Goal: Task Accomplishment & Management: Use online tool/utility

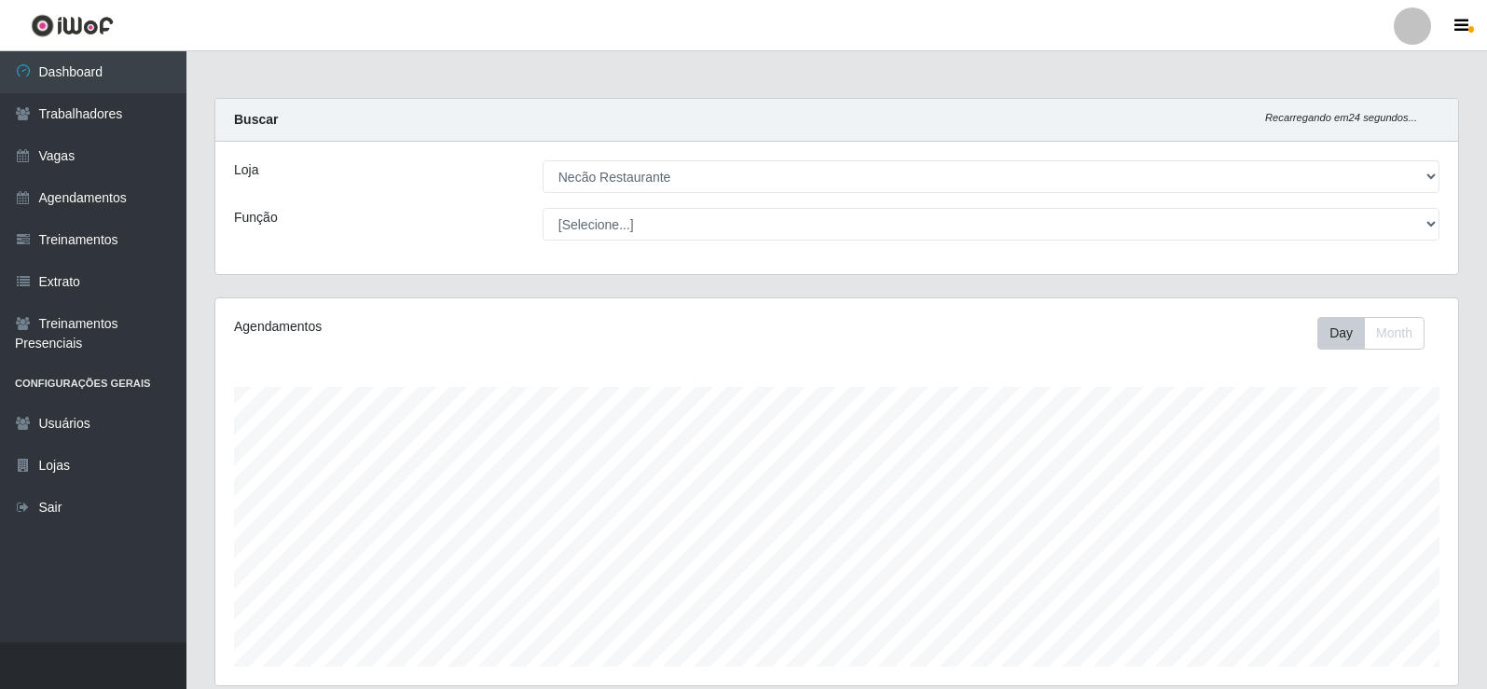
select select "334"
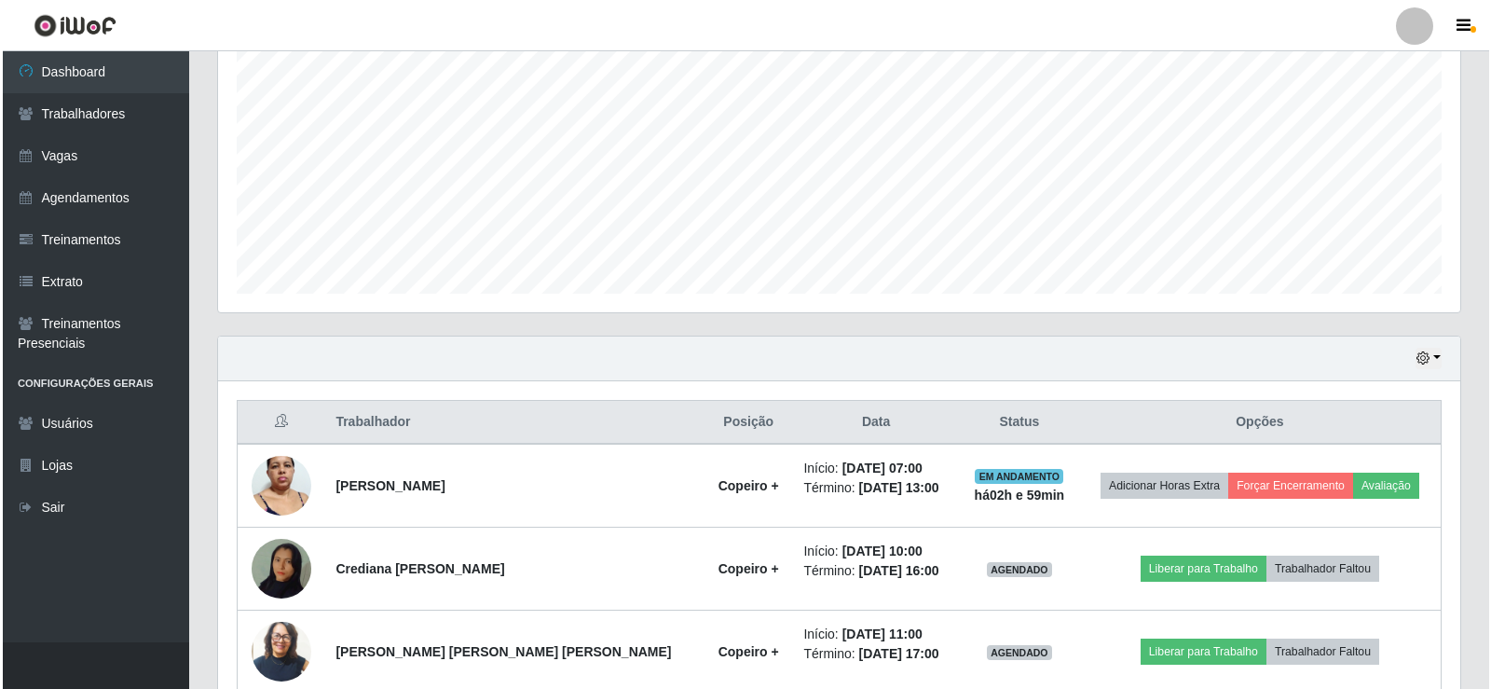
scroll to position [653, 0]
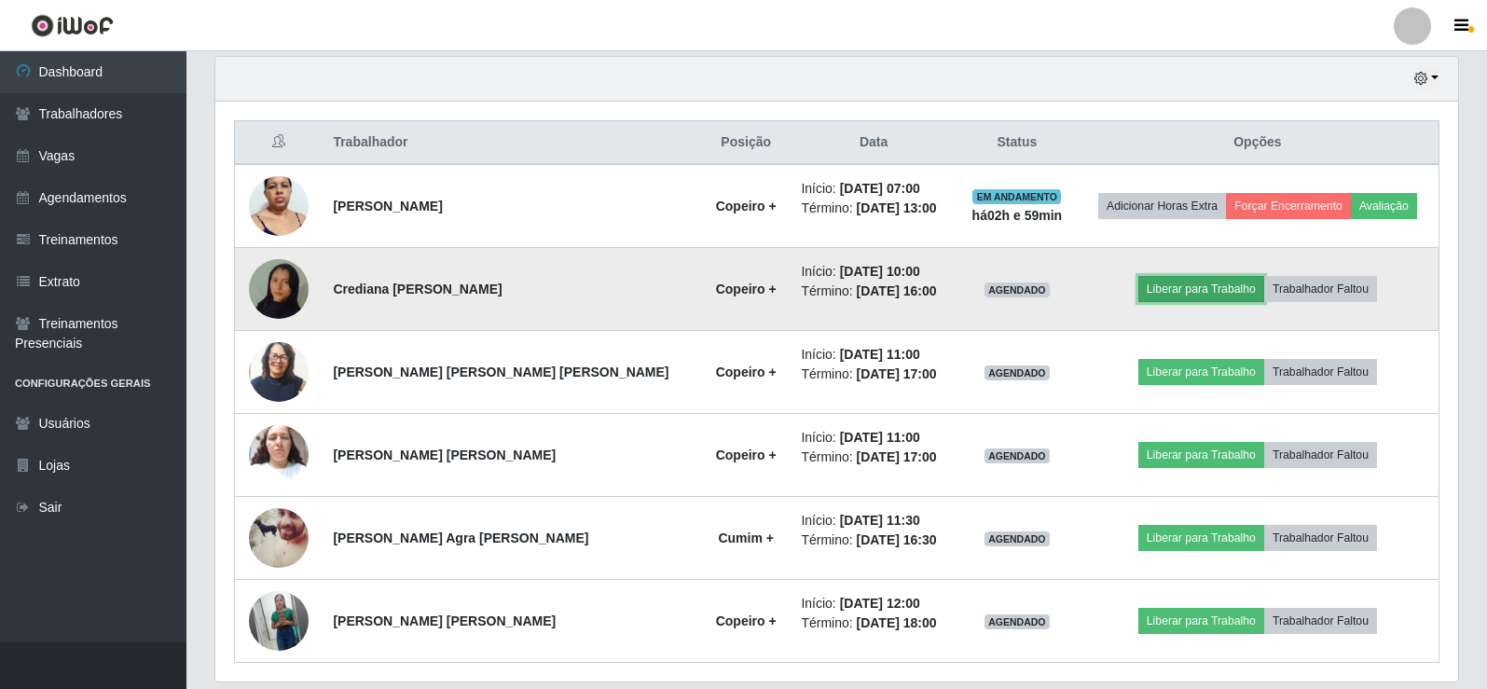
click at [1231, 290] on button "Liberar para Trabalho" at bounding box center [1201, 289] width 126 height 26
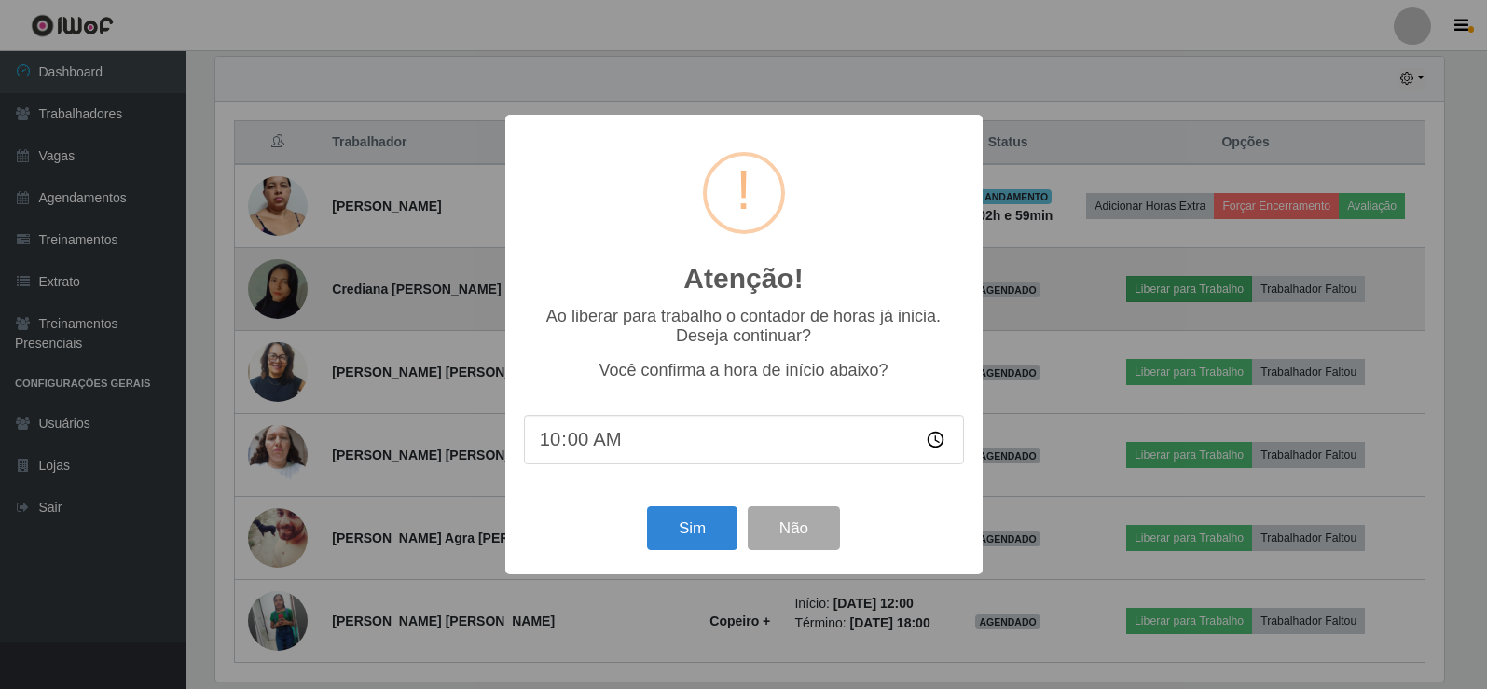
scroll to position [387, 1233]
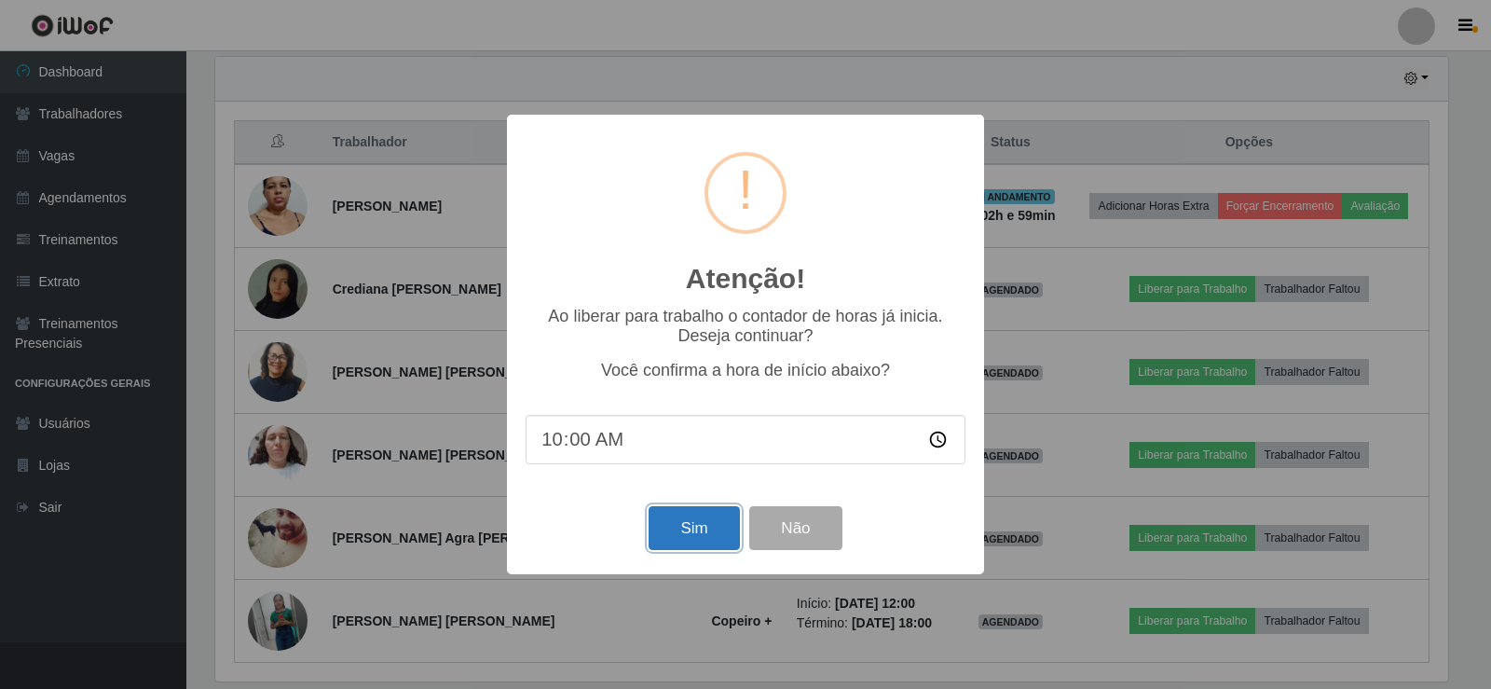
click at [685, 545] on button "Sim" at bounding box center [694, 528] width 90 height 44
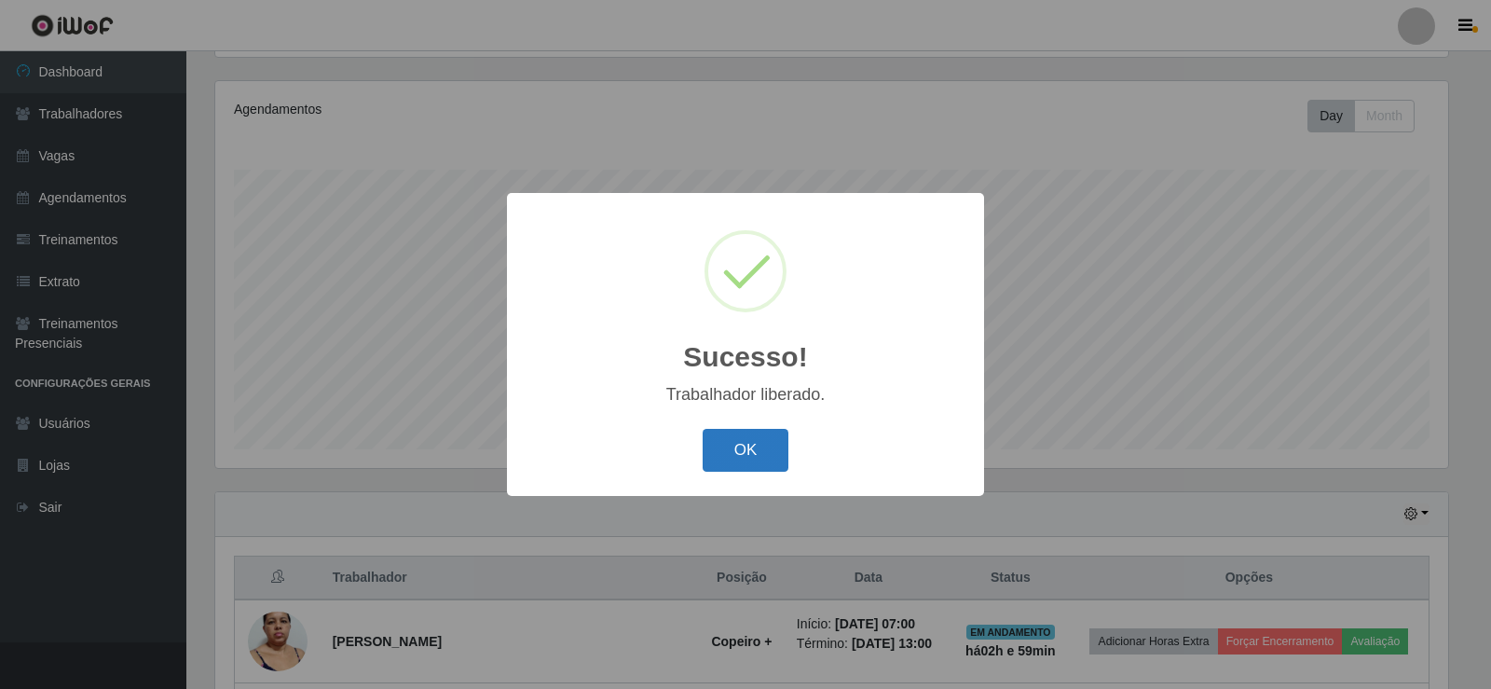
click at [765, 459] on button "OK" at bounding box center [746, 451] width 87 height 44
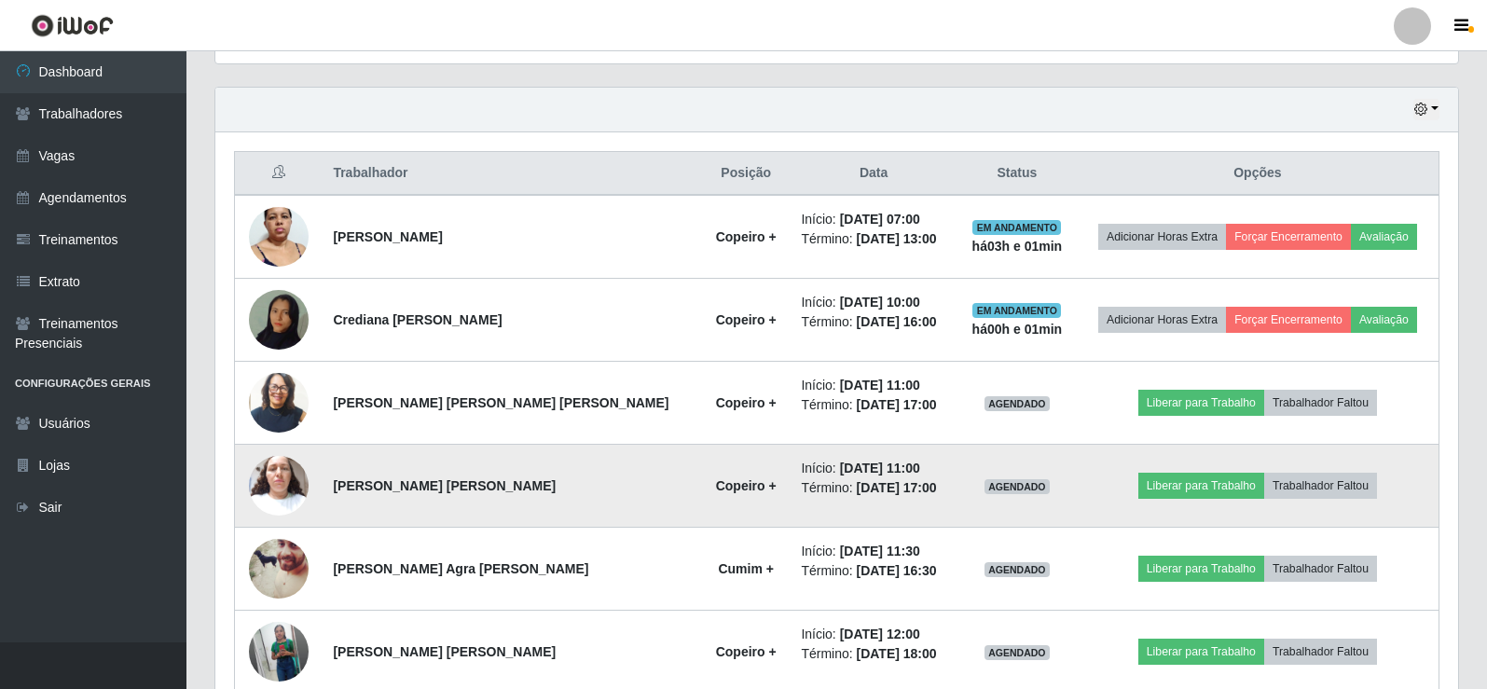
scroll to position [715, 0]
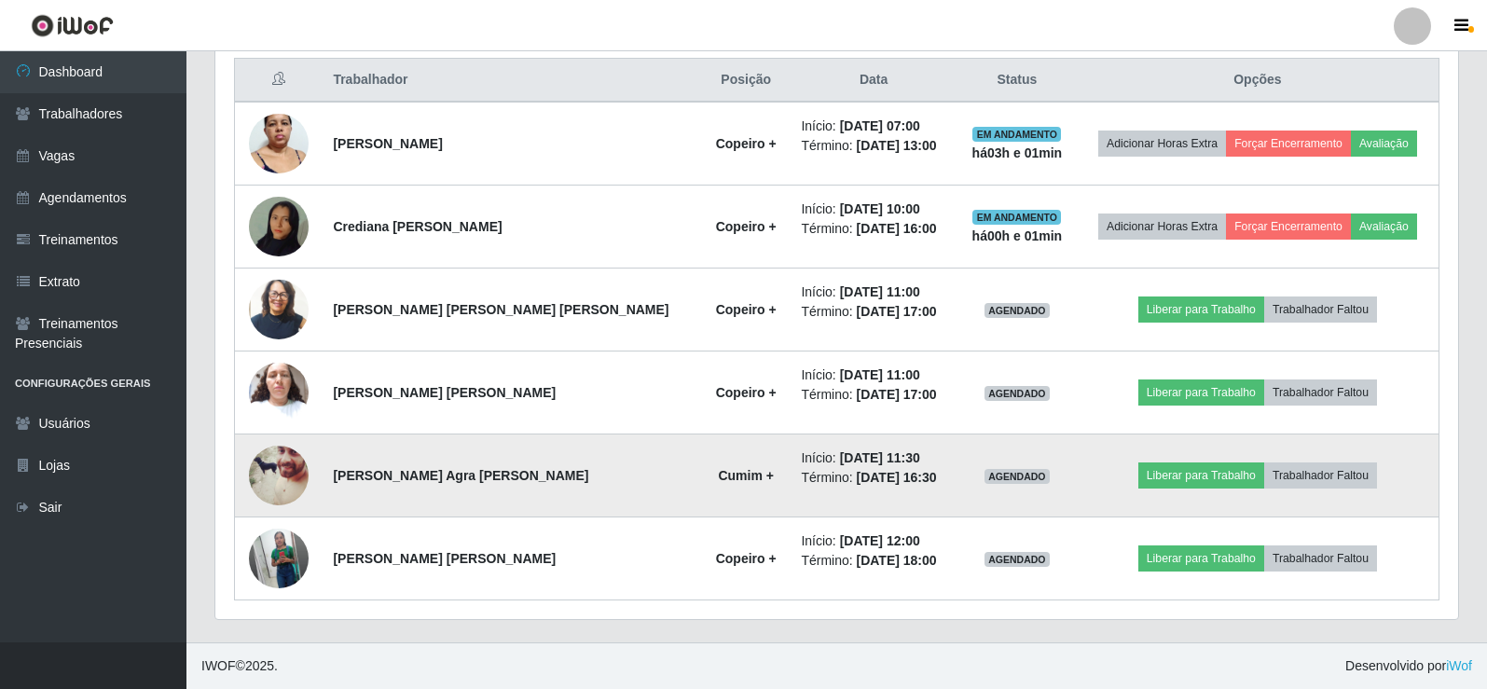
click at [298, 477] on img at bounding box center [279, 475] width 60 height 75
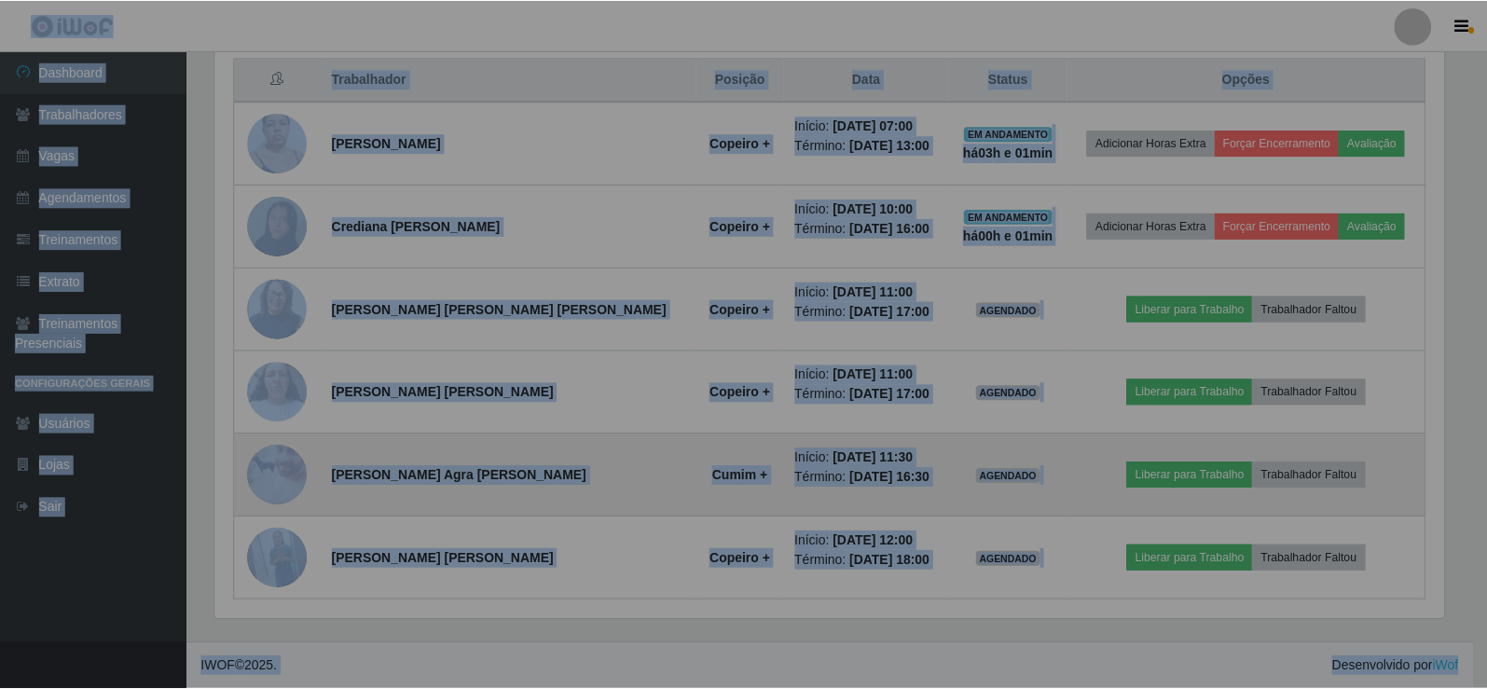
scroll to position [387, 1243]
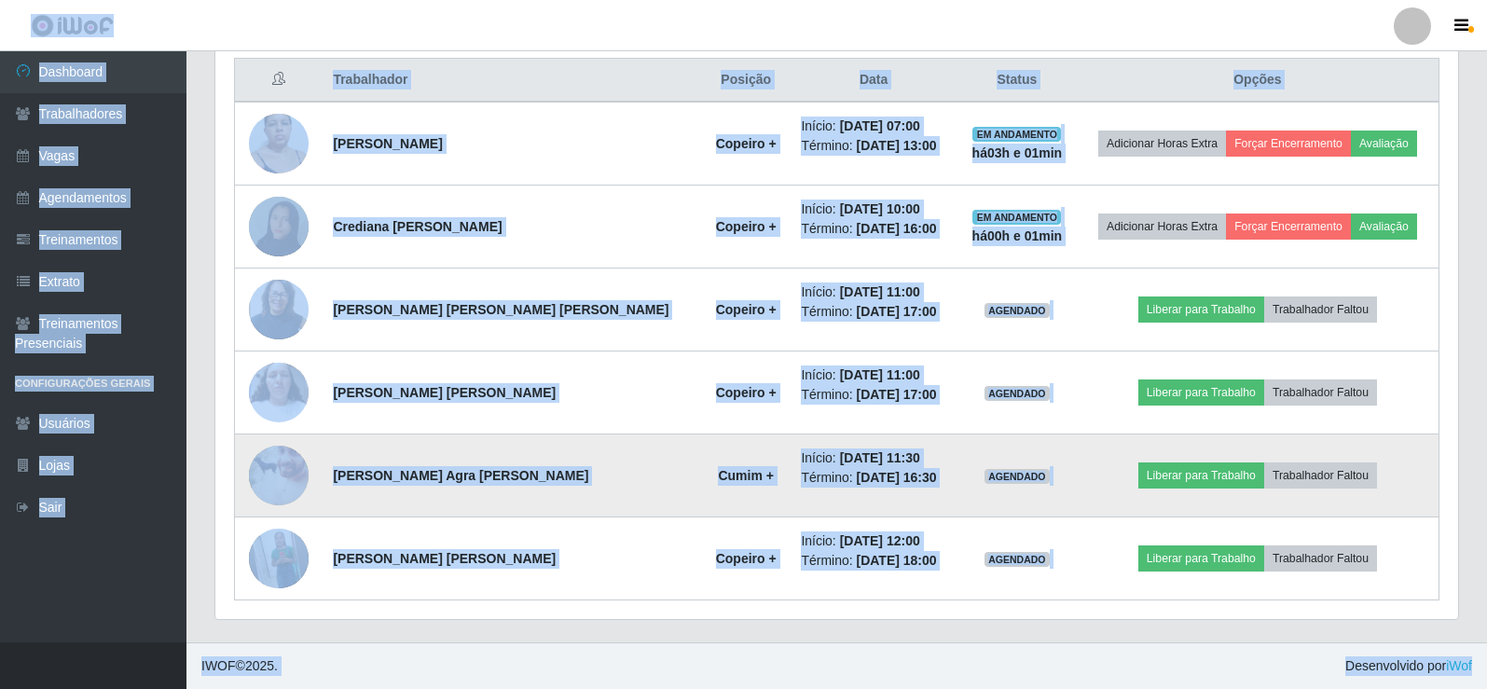
click at [298, 477] on img at bounding box center [279, 475] width 60 height 75
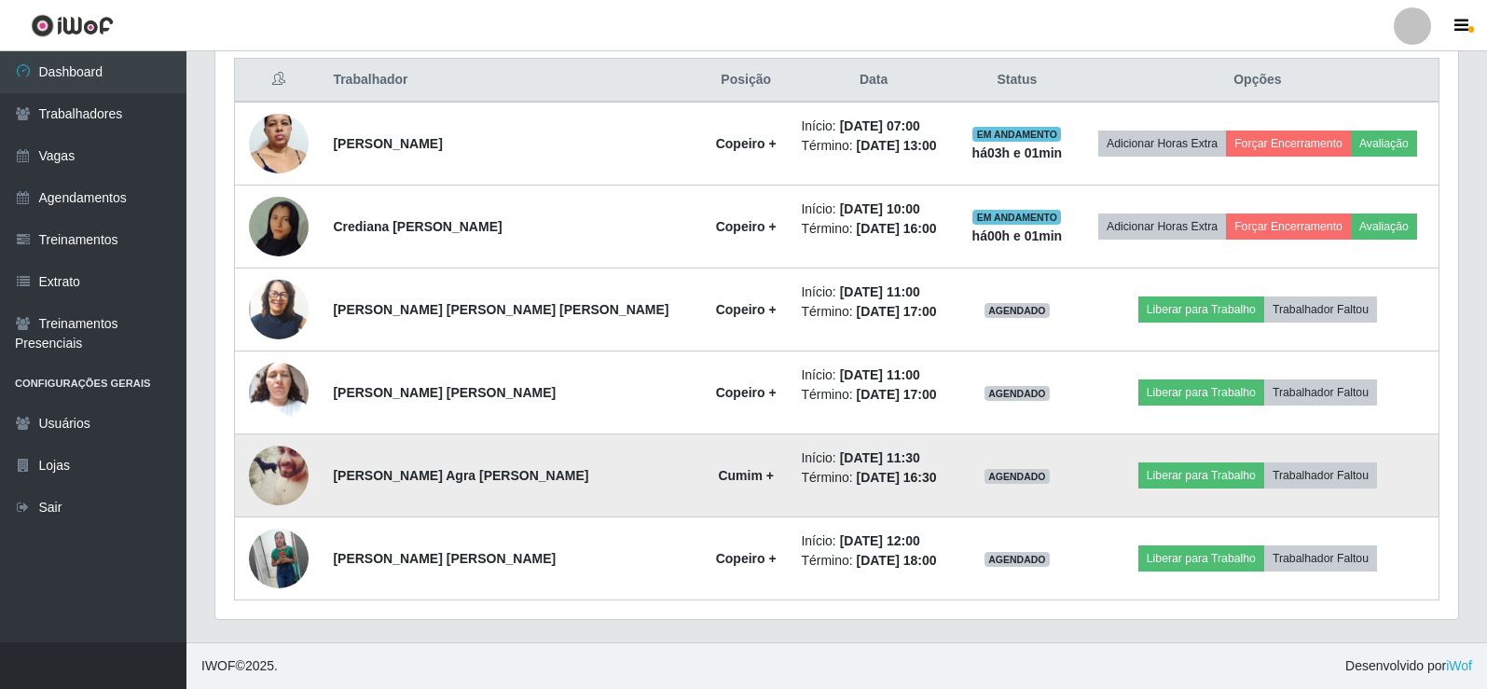
click at [288, 482] on img at bounding box center [279, 475] width 60 height 75
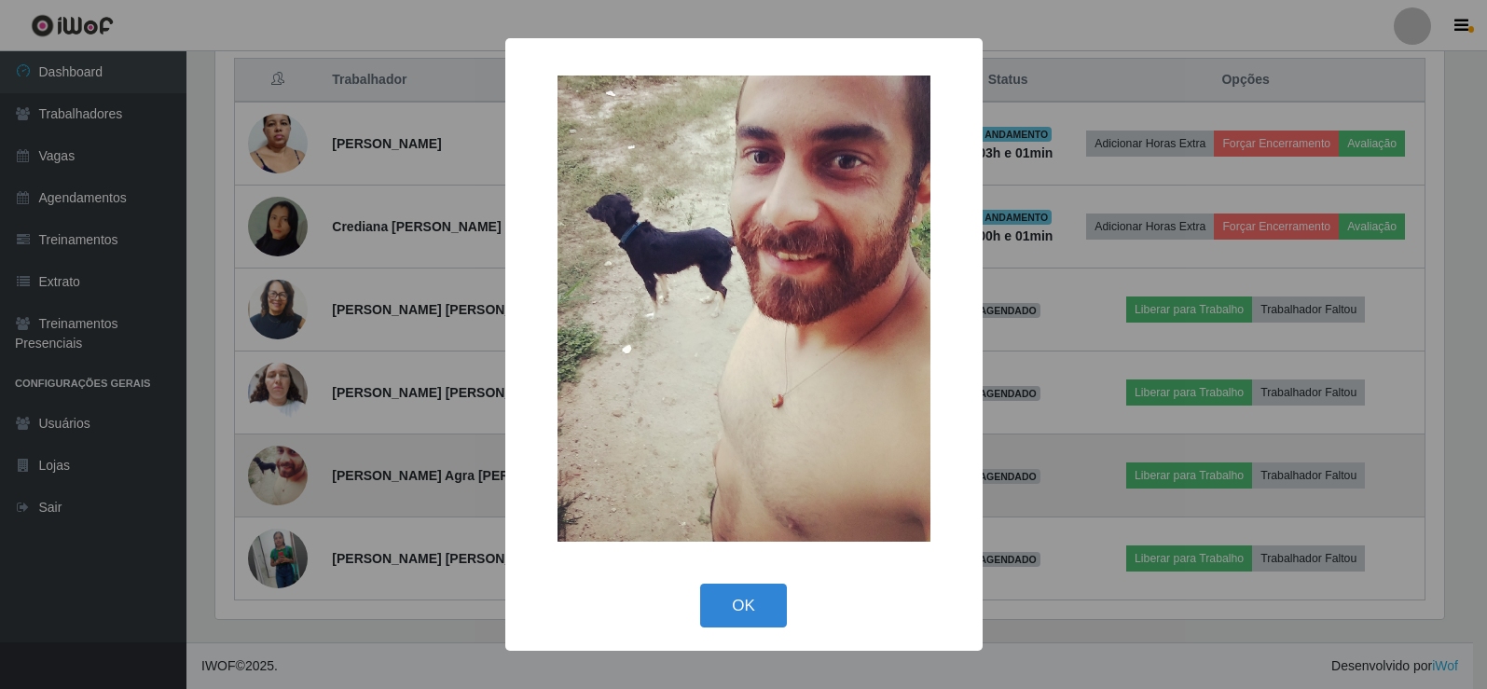
click at [288, 482] on div "× OK Cancel" at bounding box center [743, 344] width 1487 height 689
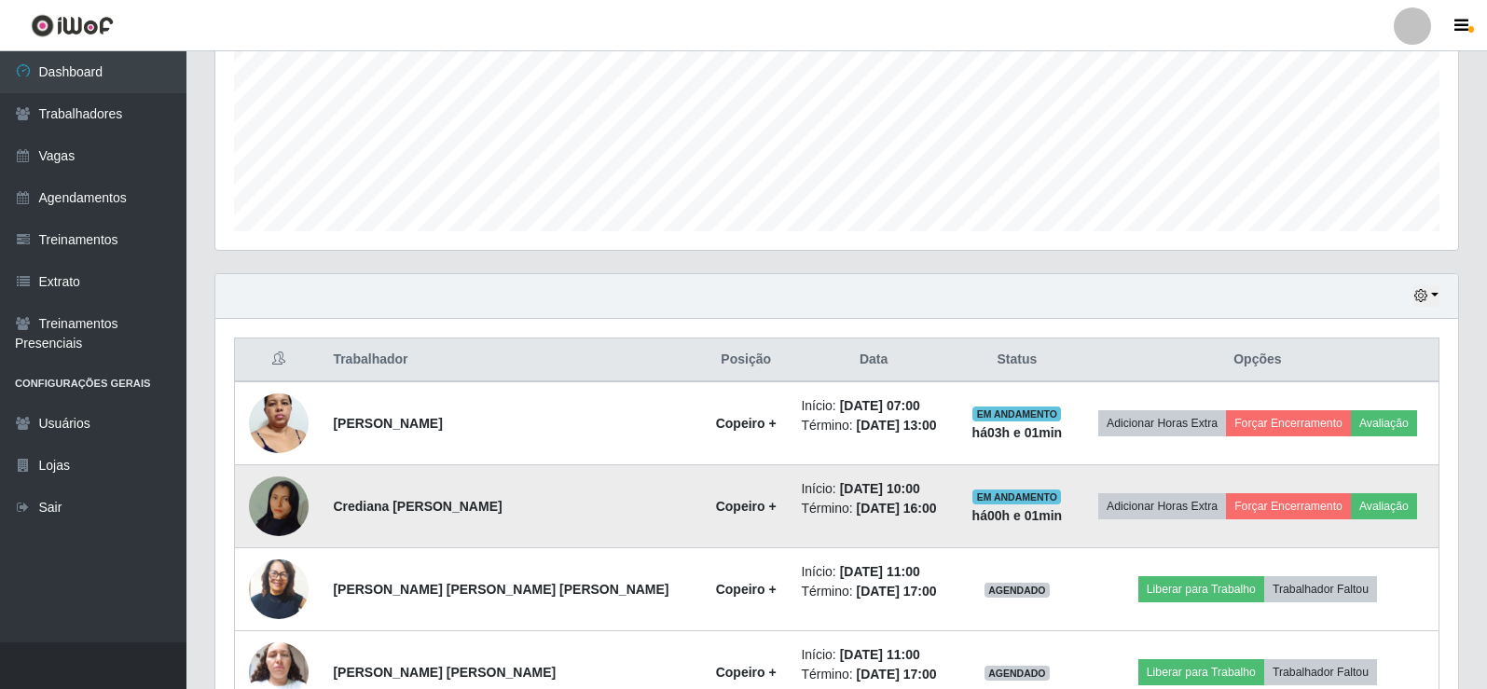
scroll to position [0, 0]
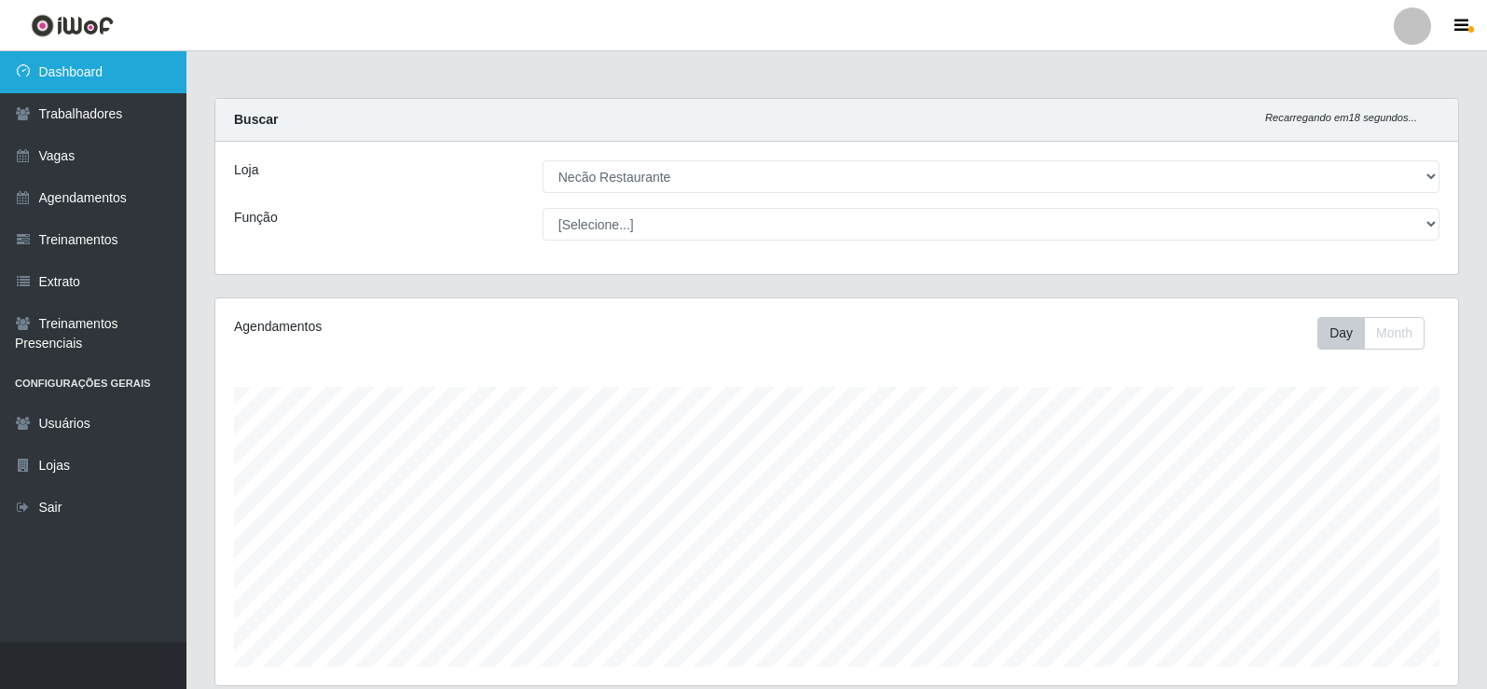
click at [152, 75] on link "Dashboard" at bounding box center [93, 72] width 186 height 42
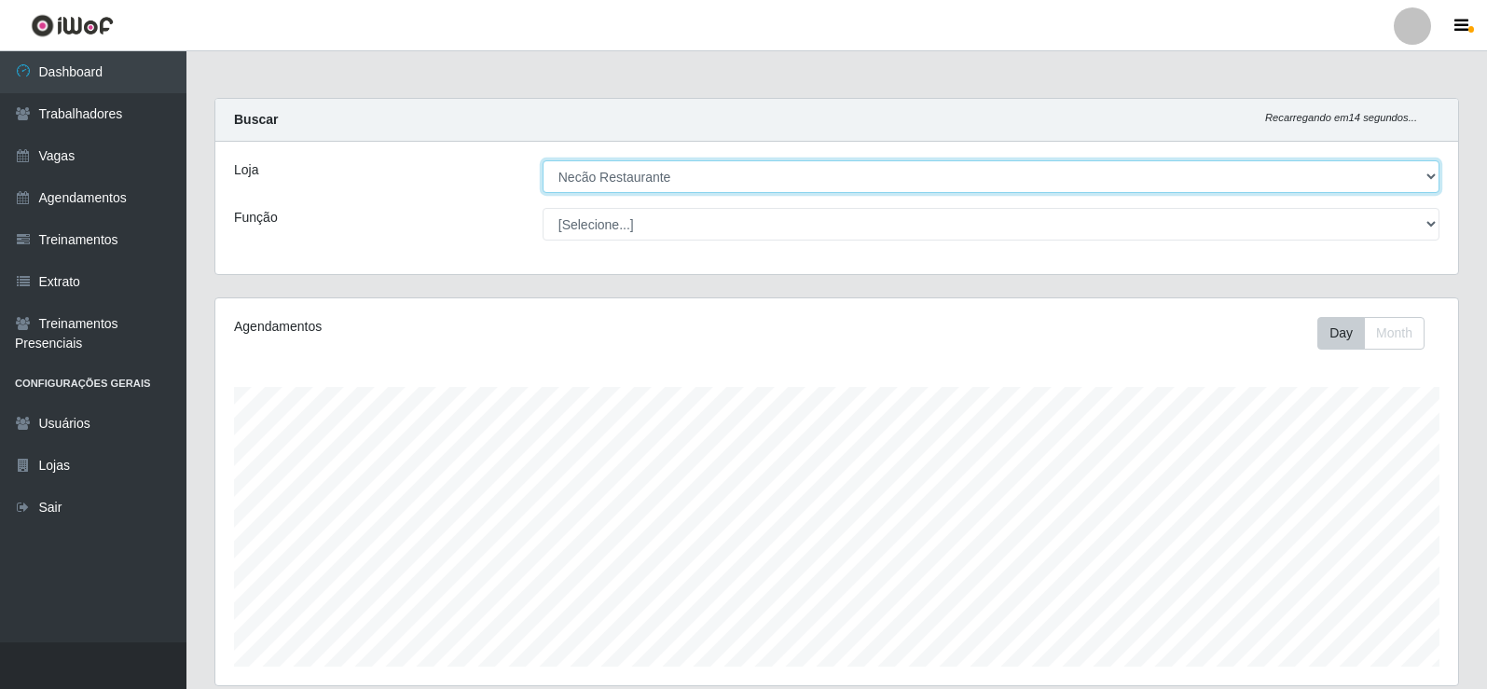
click at [1428, 176] on select "[Selecione...] Necão Restaurante" at bounding box center [991, 176] width 897 height 33
click at [1405, 177] on select "[Selecione...] Necão Restaurante" at bounding box center [991, 176] width 897 height 33
click at [543, 160] on select "[Selecione...] Necão Restaurante" at bounding box center [991, 176] width 897 height 33
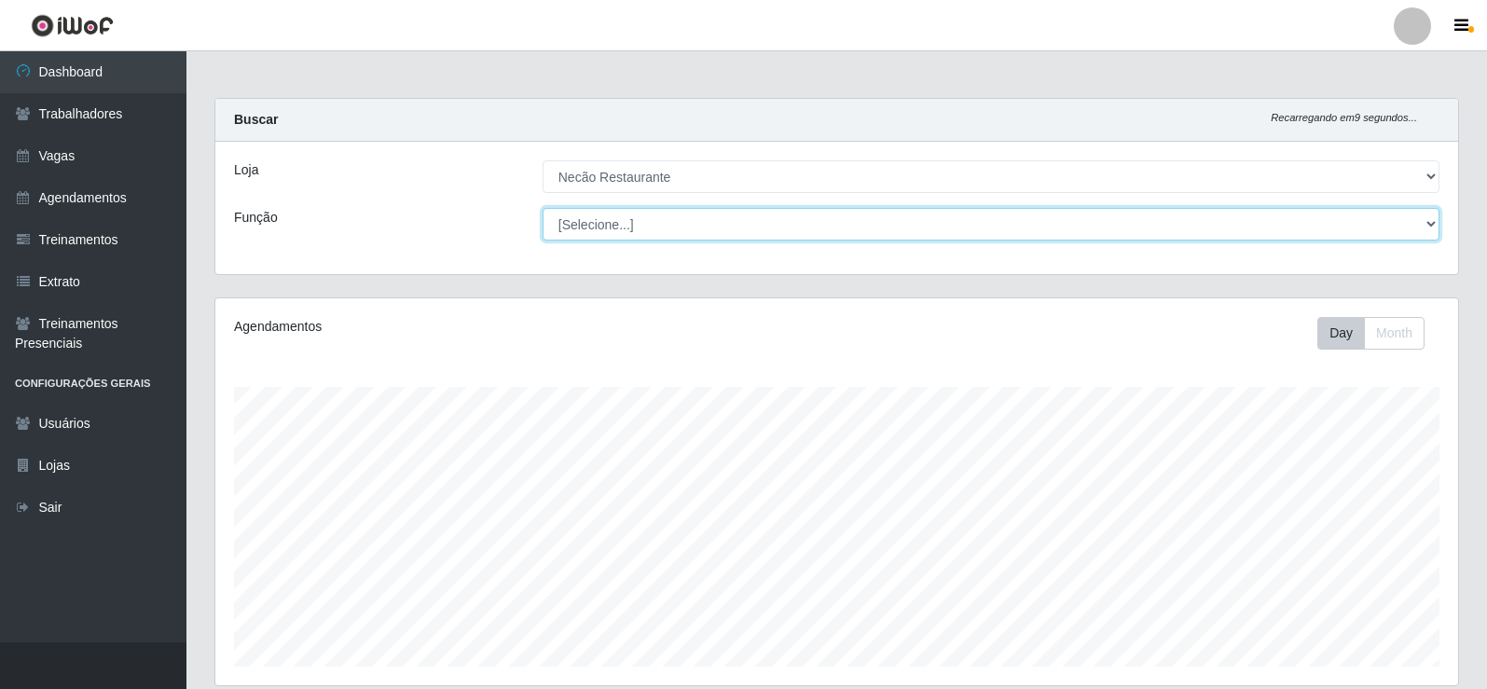
click at [730, 230] on select "[Selecione...] ASG ASG + ASG ++ Auxiliar de Cozinha Auxiliar de Cozinha + Auxil…" at bounding box center [991, 224] width 897 height 33
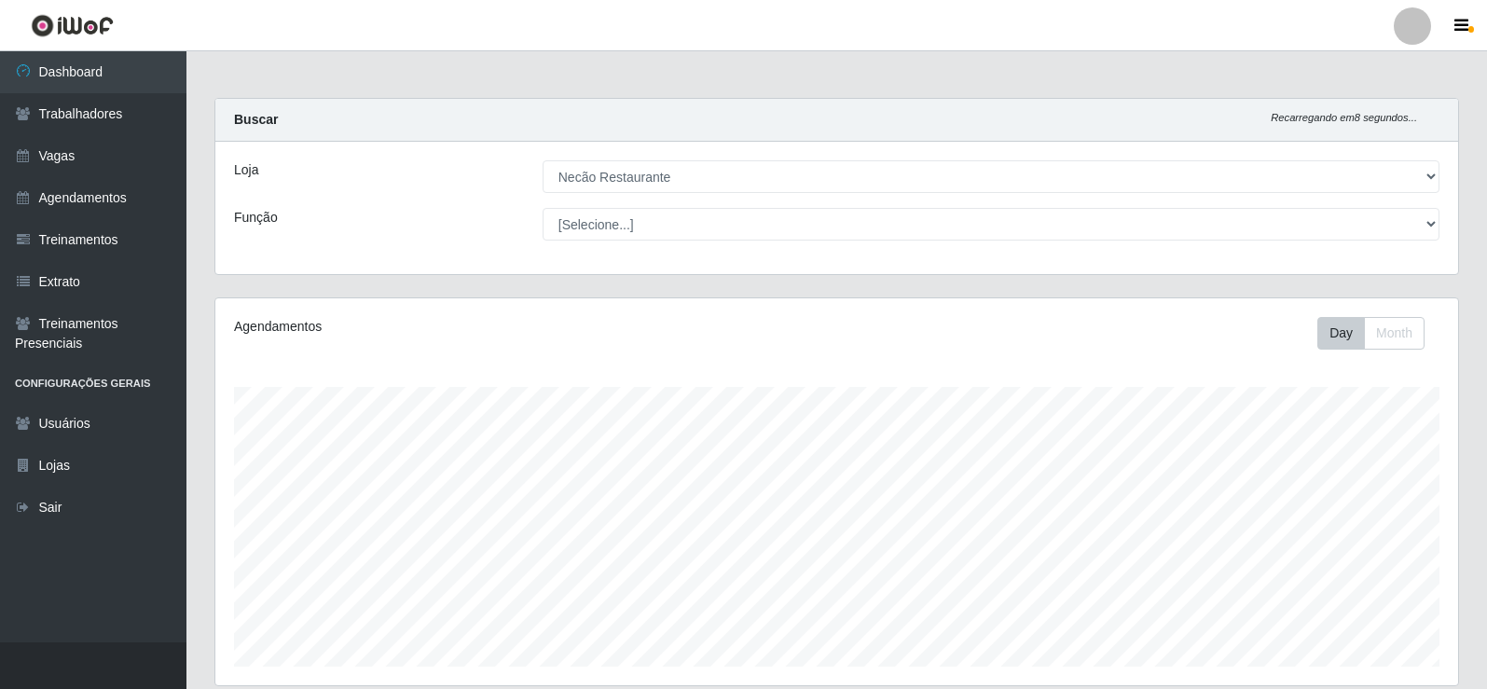
click at [1057, 136] on div "Buscar Recarregando em 8 segundos..." at bounding box center [836, 120] width 1243 height 43
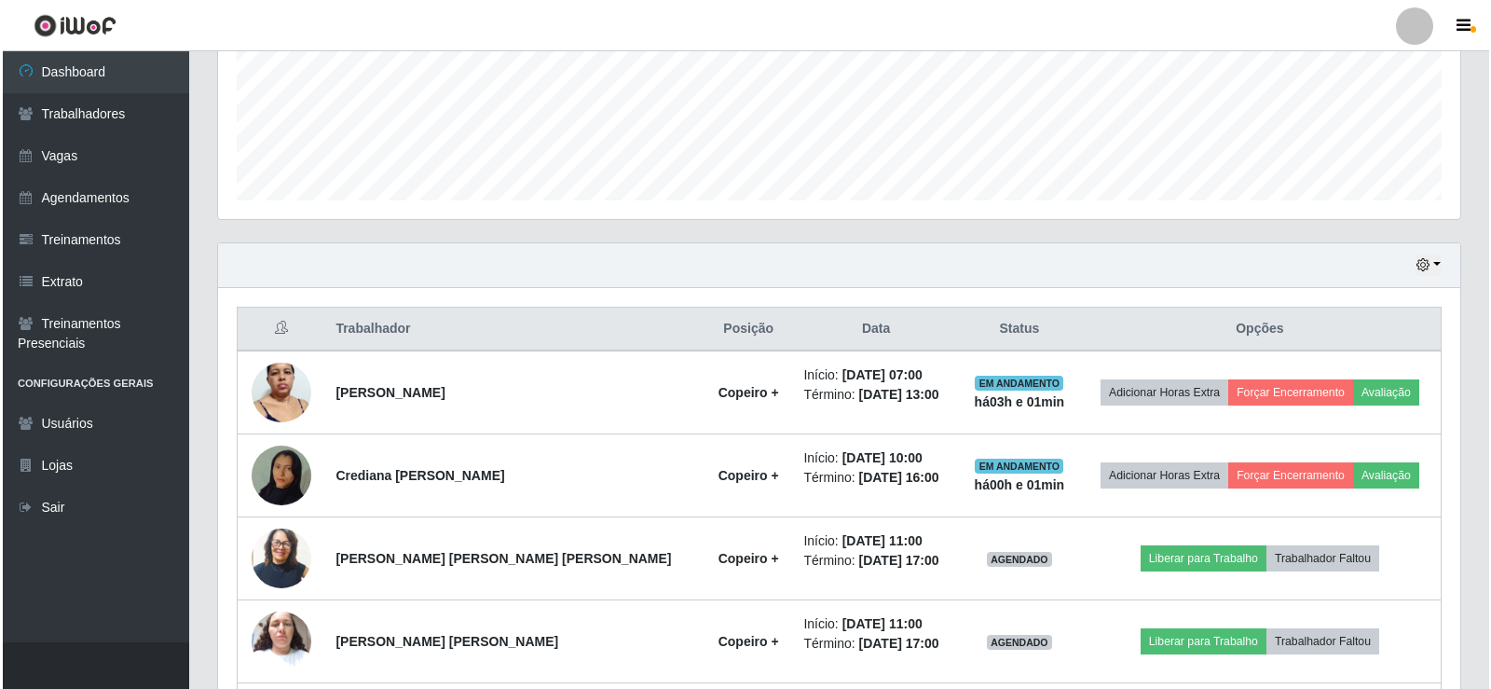
scroll to position [715, 0]
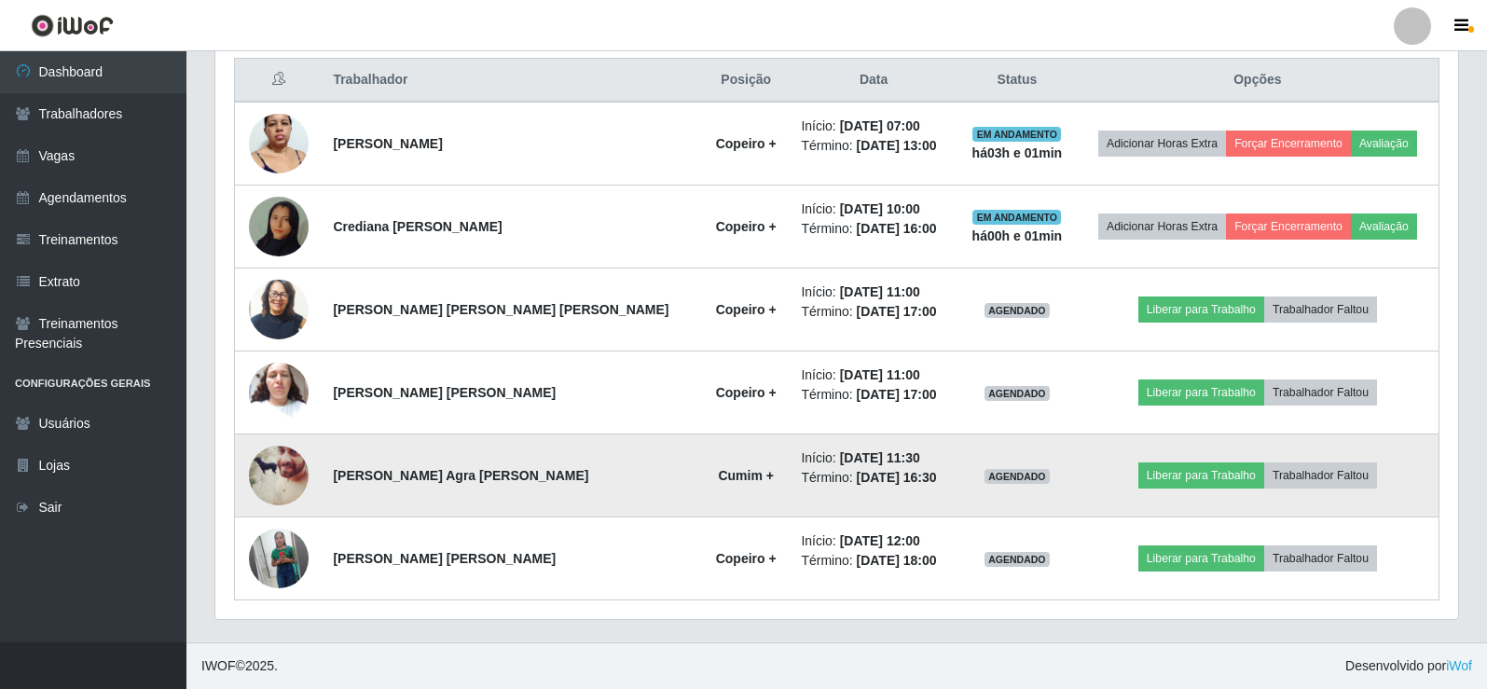
click at [280, 477] on img at bounding box center [279, 475] width 60 height 75
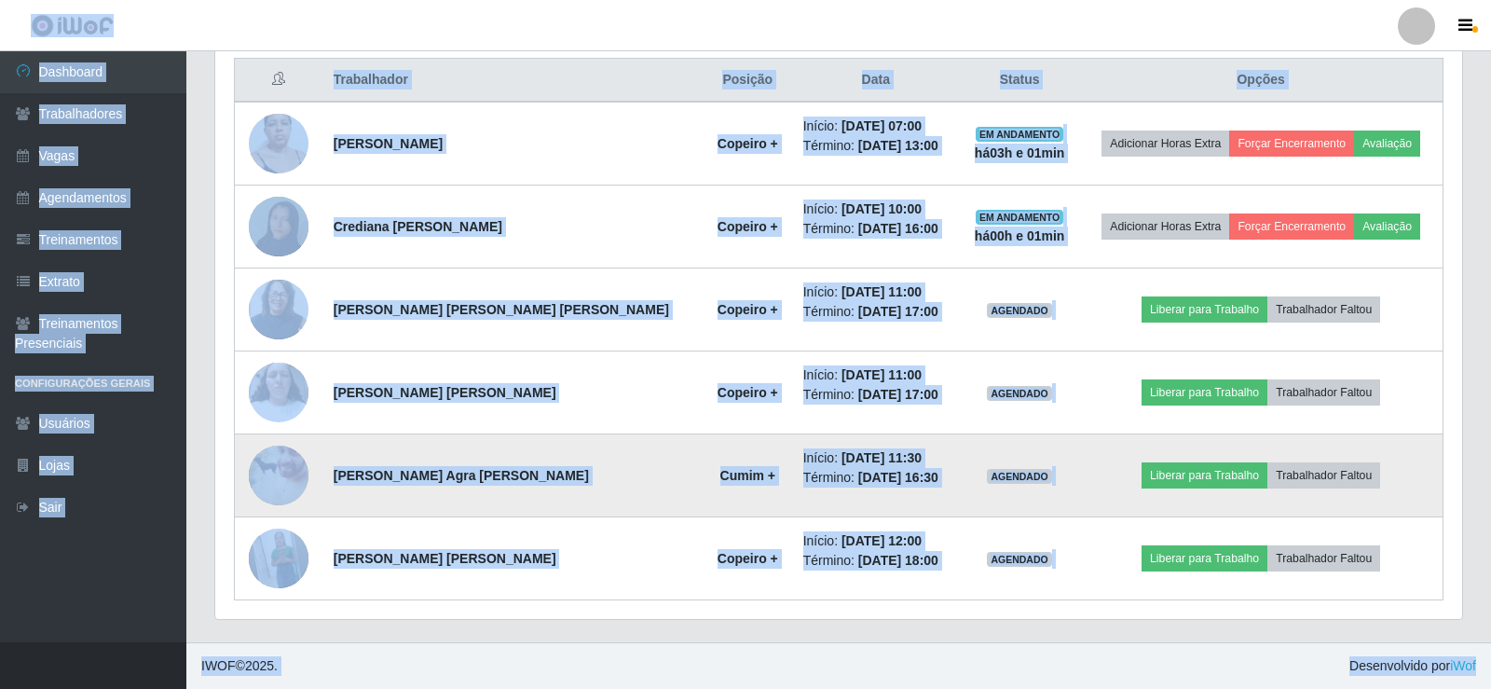
scroll to position [387, 1243]
click at [280, 477] on img at bounding box center [279, 475] width 60 height 75
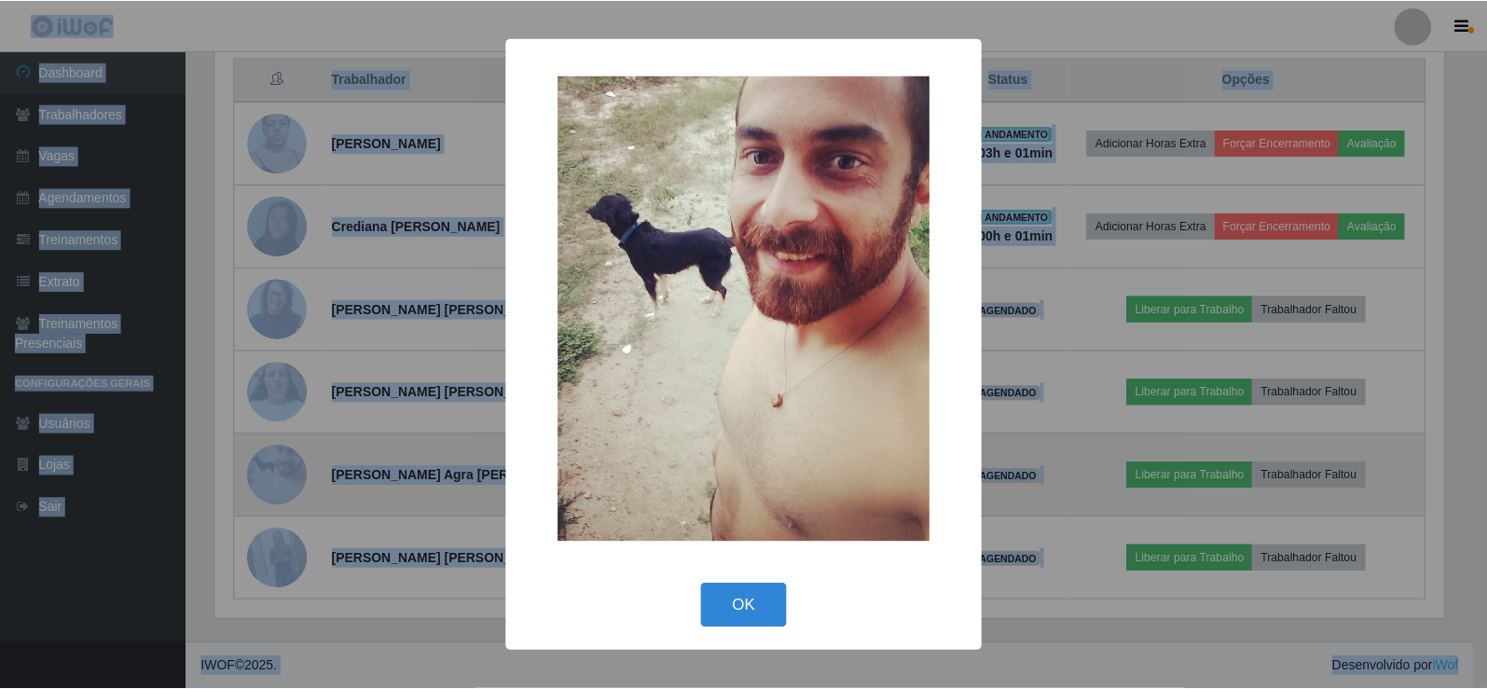
scroll to position [387, 1233]
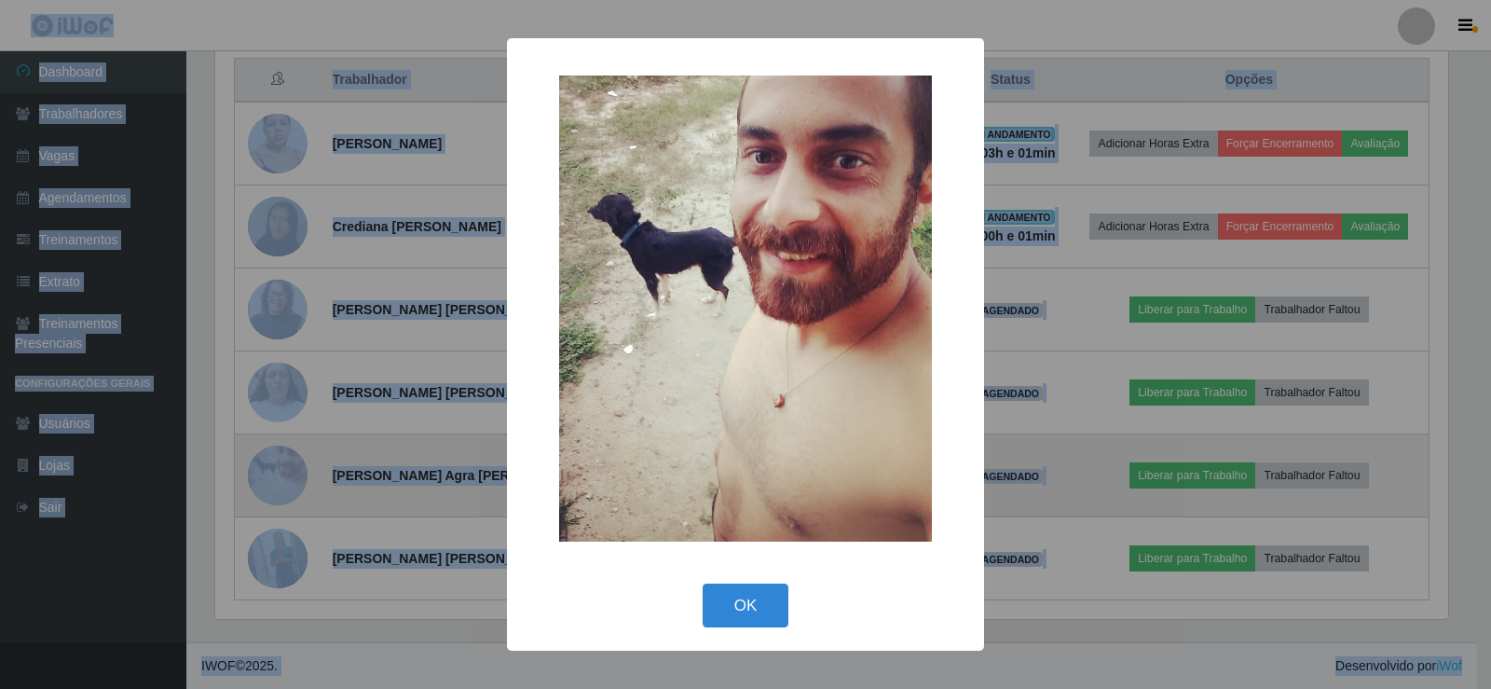
click at [280, 477] on div "× OK Cancel" at bounding box center [745, 344] width 1491 height 689
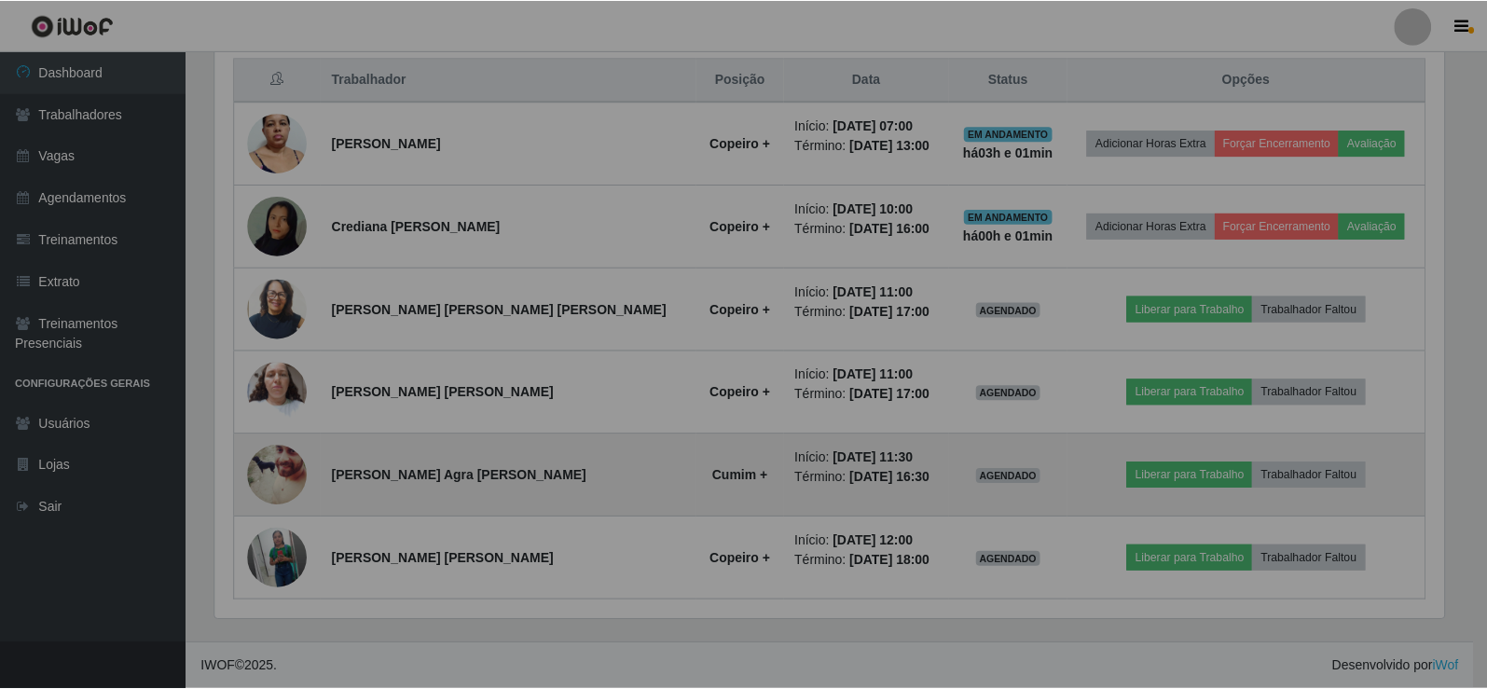
scroll to position [0, 0]
